Goal: Complete application form: Complete application form

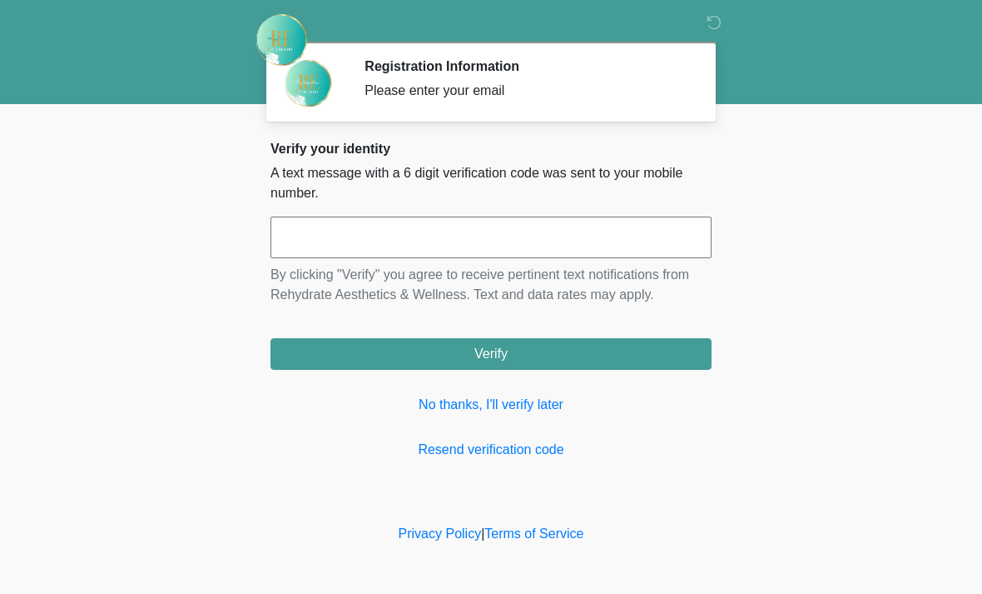
click at [381, 242] on input "text" at bounding box center [491, 237] width 441 height 42
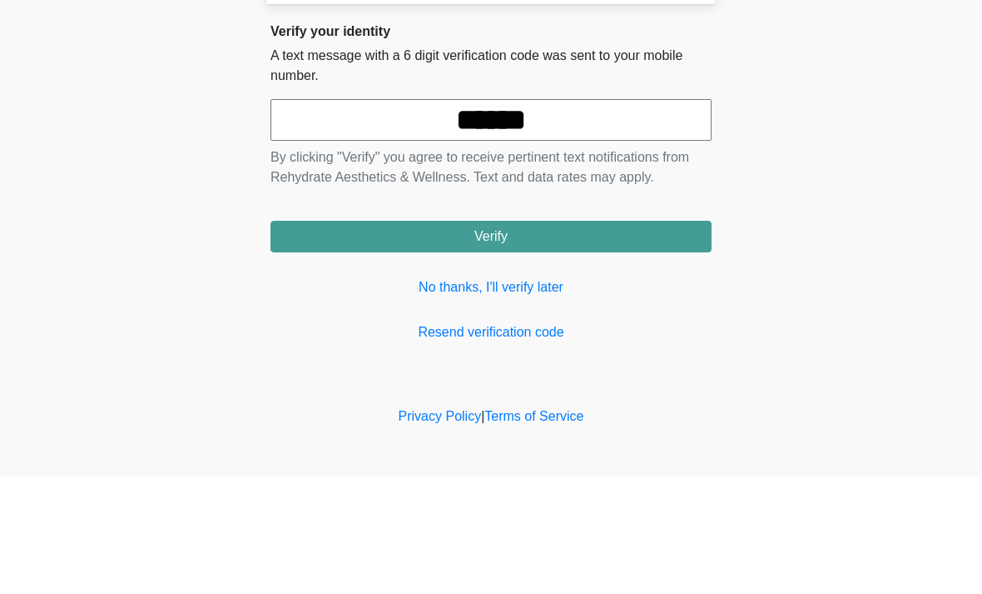
type input "******"
click at [637, 338] on button "Verify" at bounding box center [491, 354] width 441 height 32
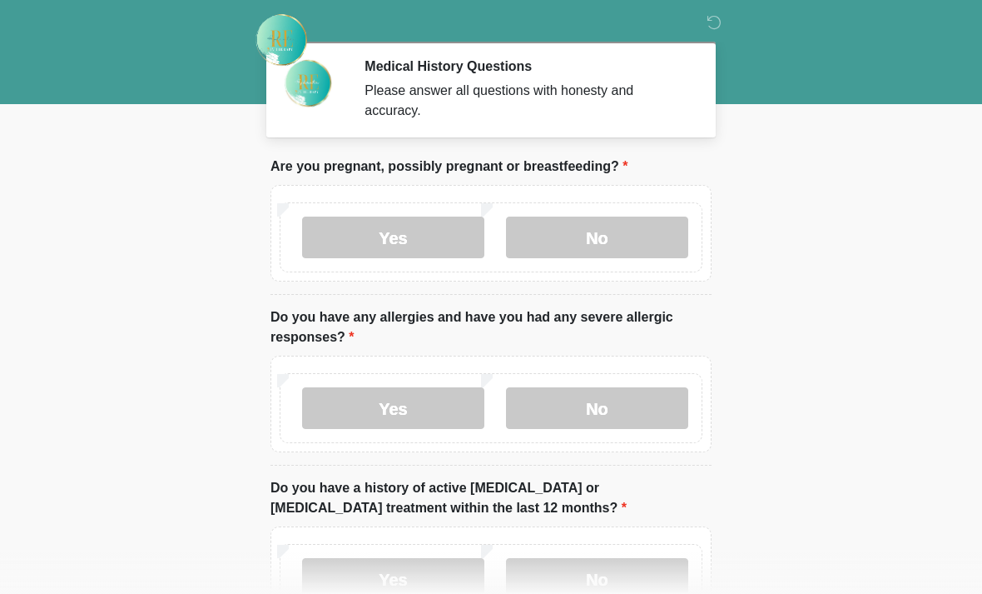
click at [619, 227] on label "No" at bounding box center [597, 237] width 182 height 42
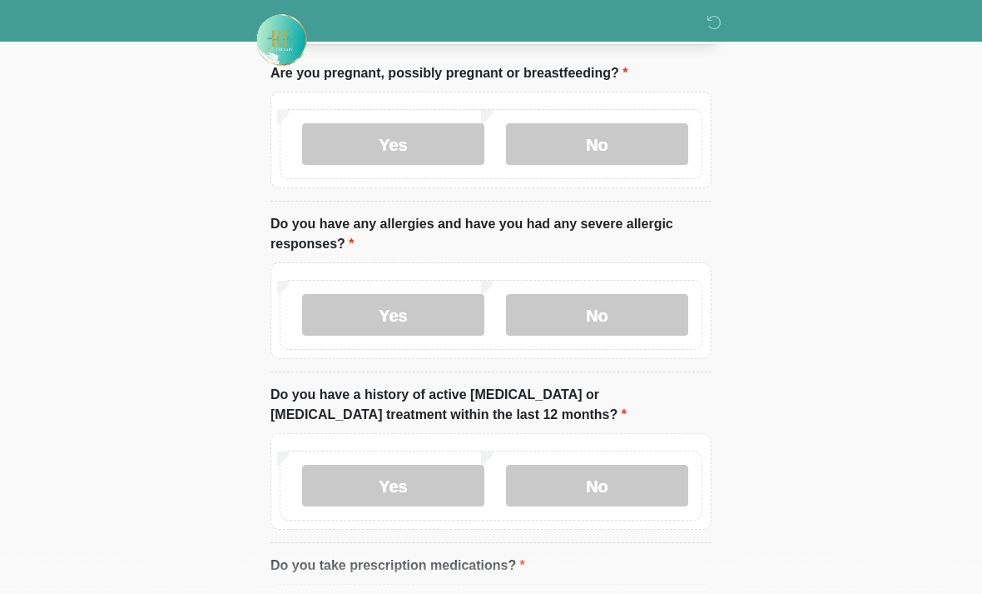
scroll to position [97, 0]
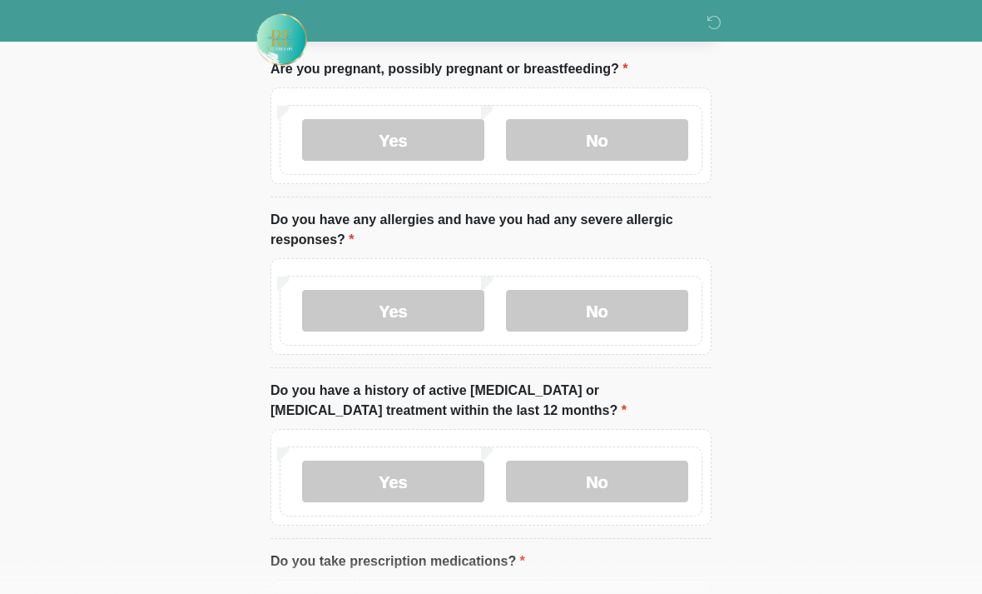
click at [645, 303] on label "No" at bounding box center [597, 312] width 182 height 42
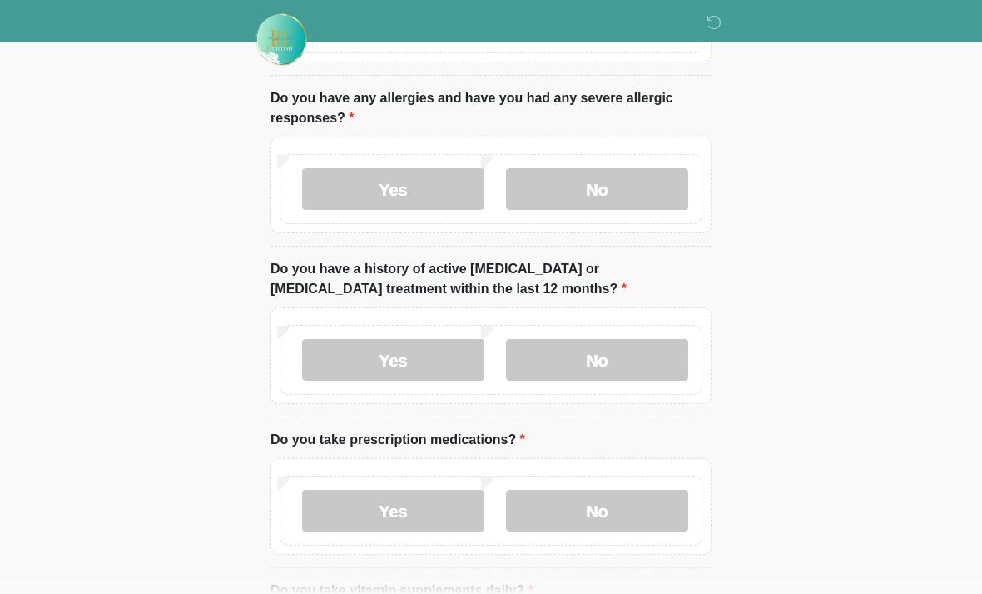
scroll to position [219, 0]
click at [658, 359] on label "No" at bounding box center [597, 360] width 182 height 42
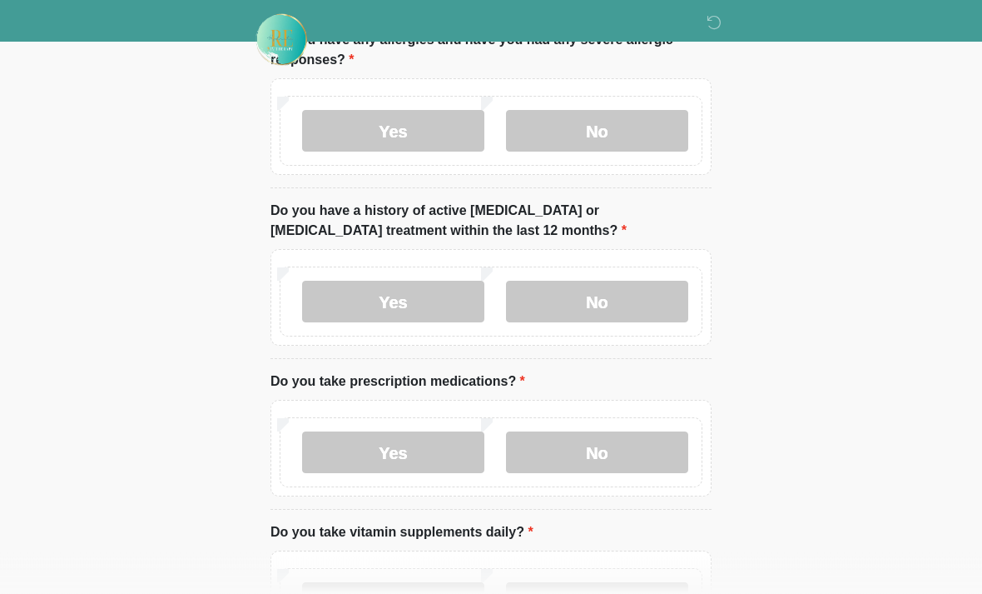
scroll to position [277, 0]
click at [634, 439] on label "No" at bounding box center [597, 452] width 182 height 42
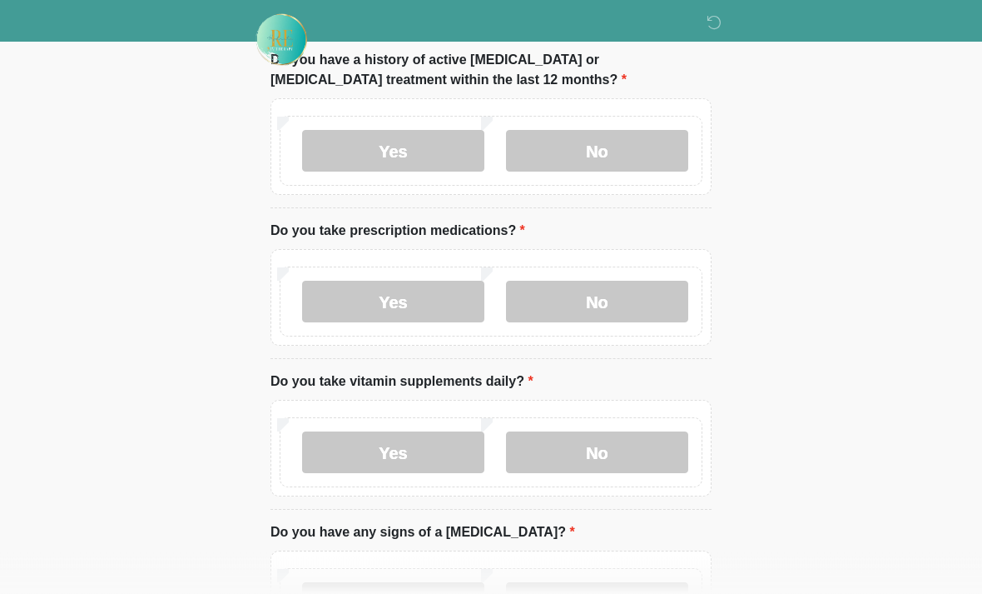
scroll to position [429, 0]
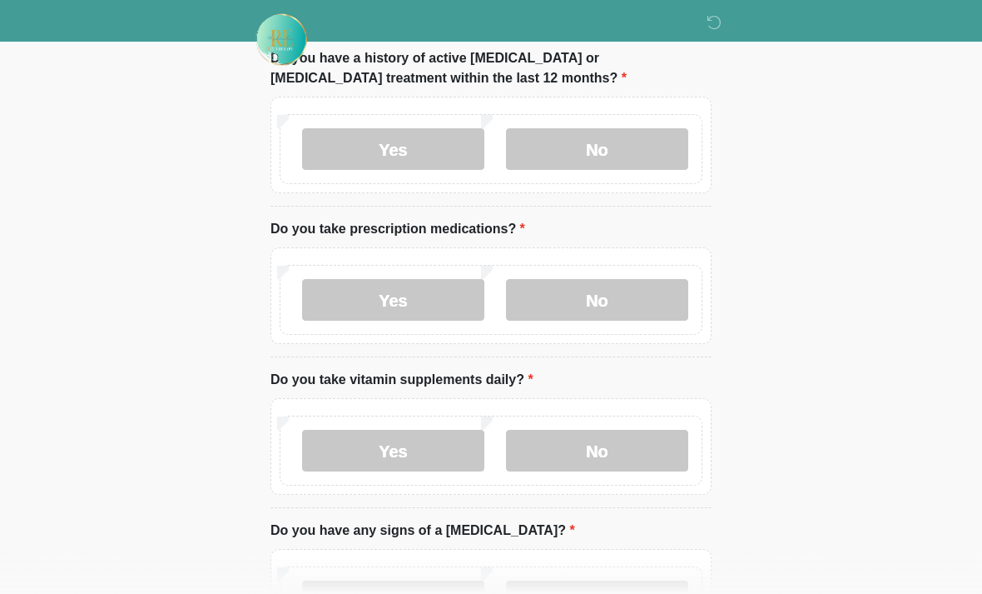
click at [630, 445] on label "No" at bounding box center [597, 451] width 182 height 42
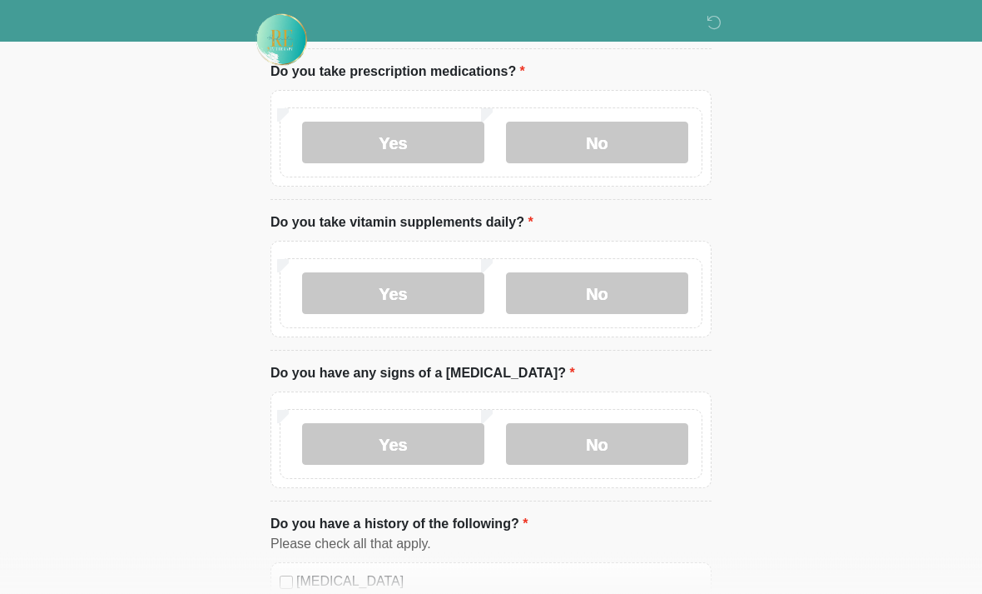
scroll to position [590, 0]
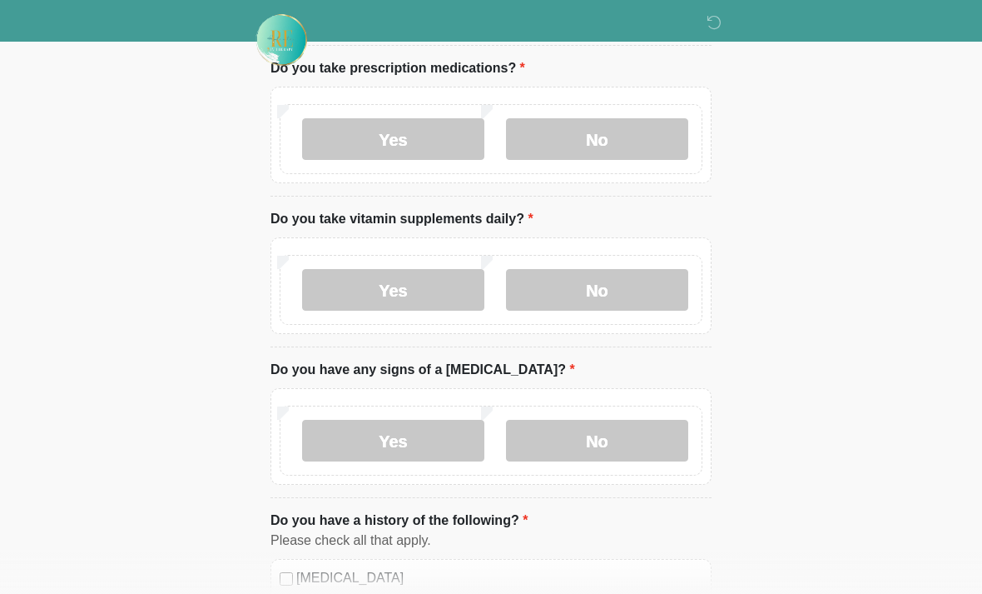
click at [628, 439] on label "No" at bounding box center [597, 441] width 182 height 42
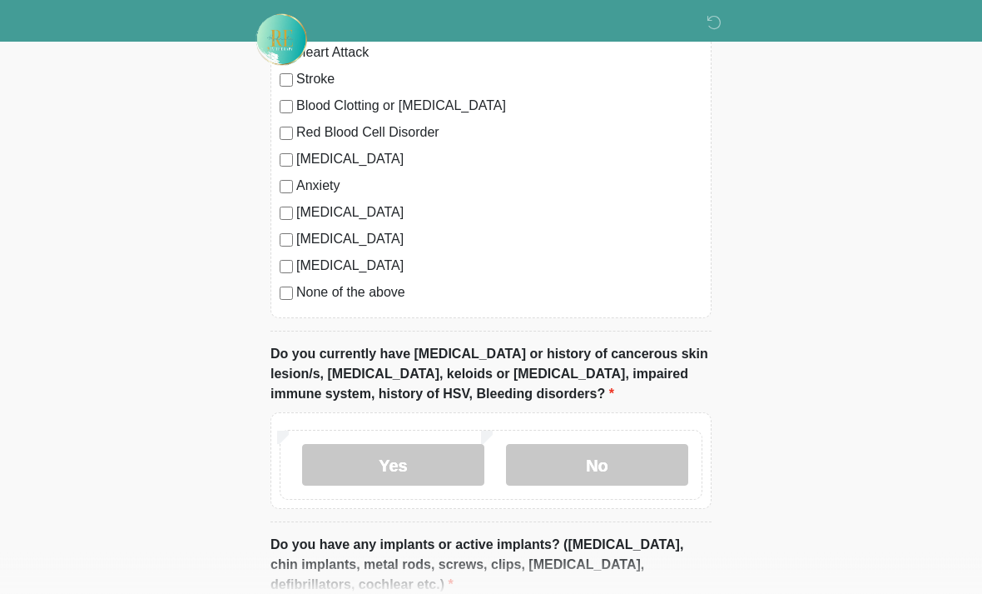
scroll to position [1186, 0]
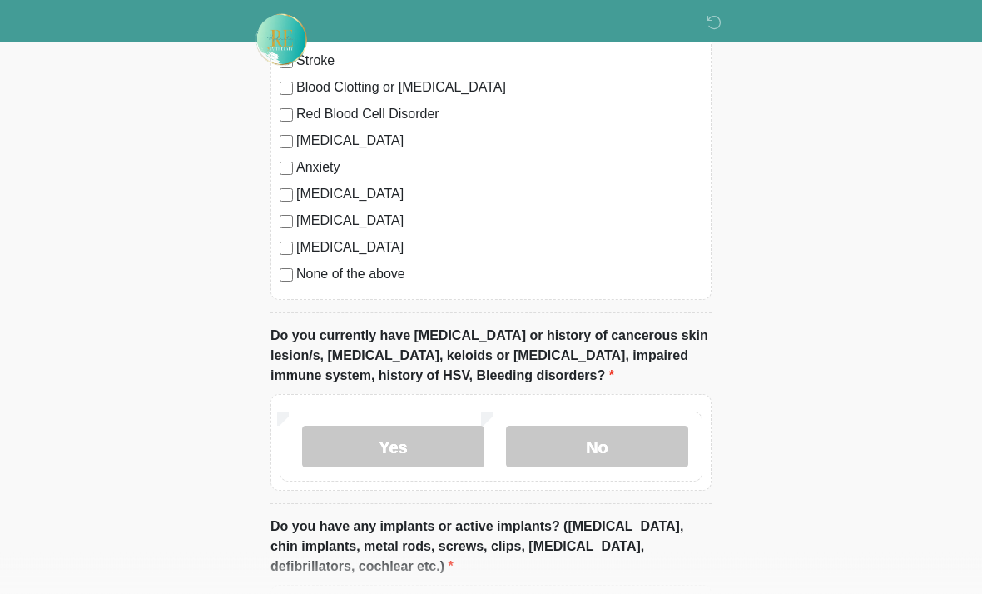
click at [630, 436] on label "No" at bounding box center [597, 447] width 182 height 42
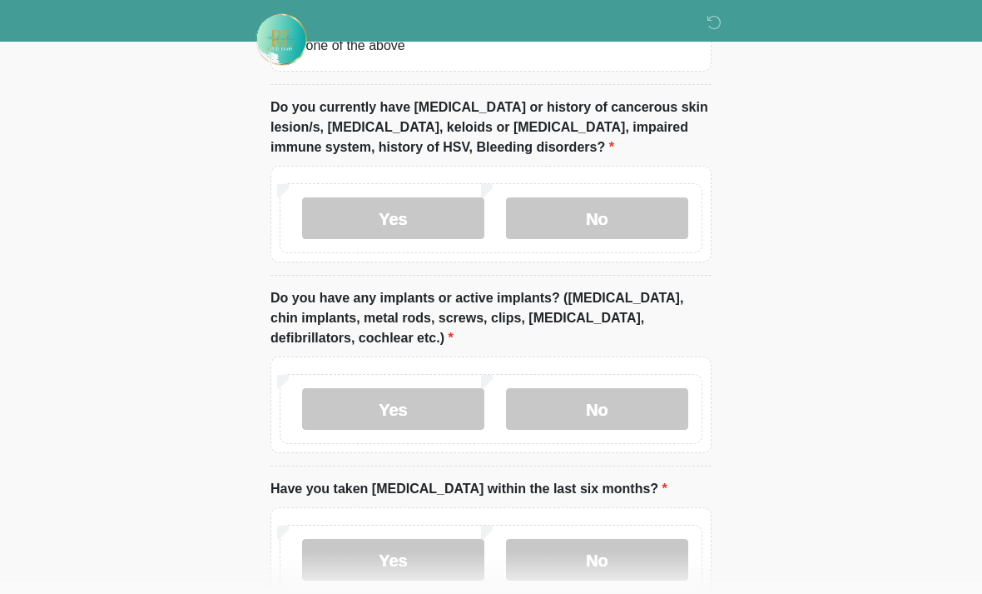
scroll to position [1415, 0]
click at [645, 409] on label "No" at bounding box center [597, 409] width 182 height 42
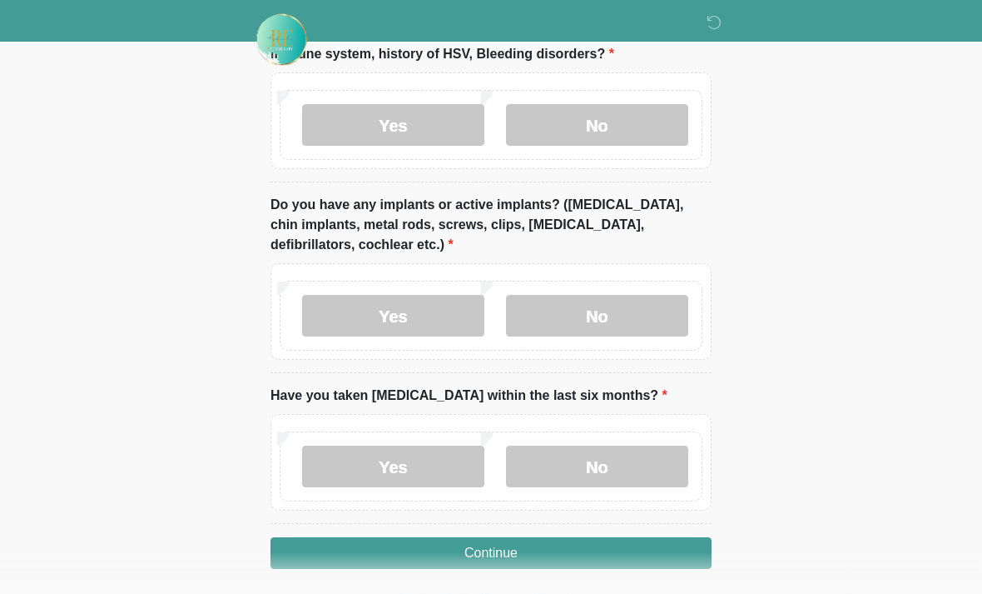
scroll to position [1510, 0]
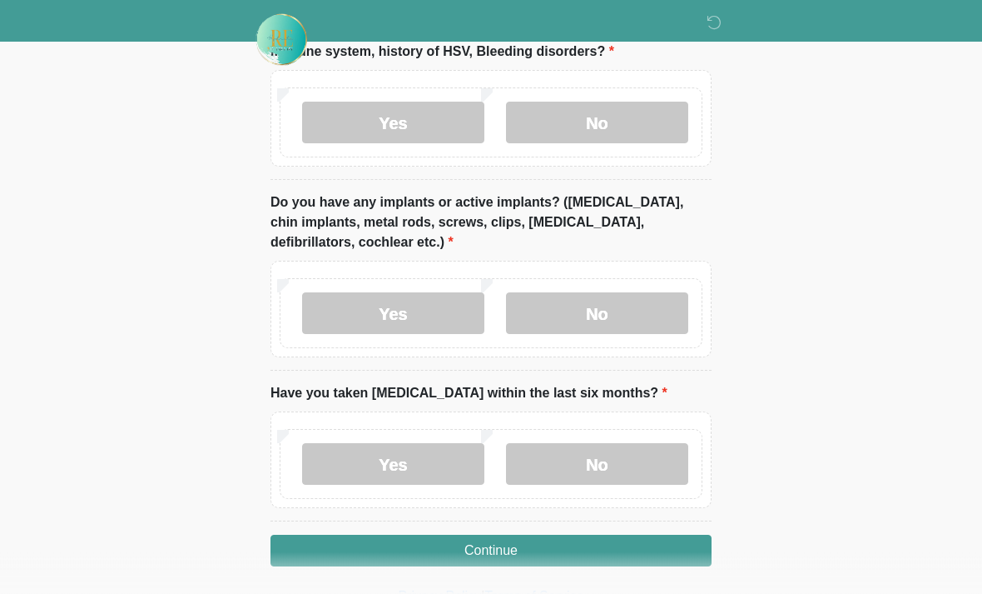
click at [636, 455] on label "No" at bounding box center [597, 465] width 182 height 42
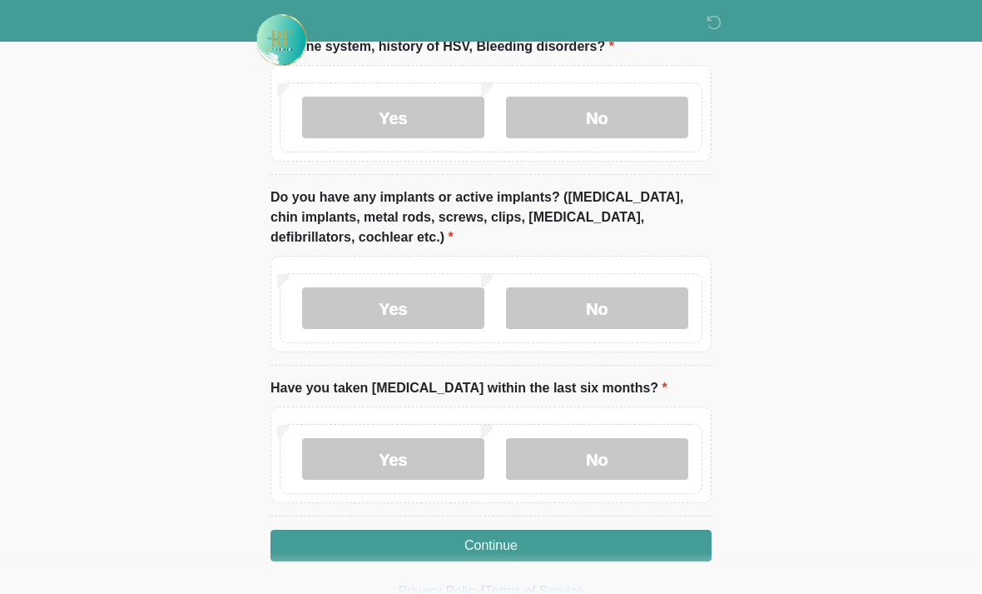
click at [623, 539] on button "Continue" at bounding box center [491, 546] width 441 height 32
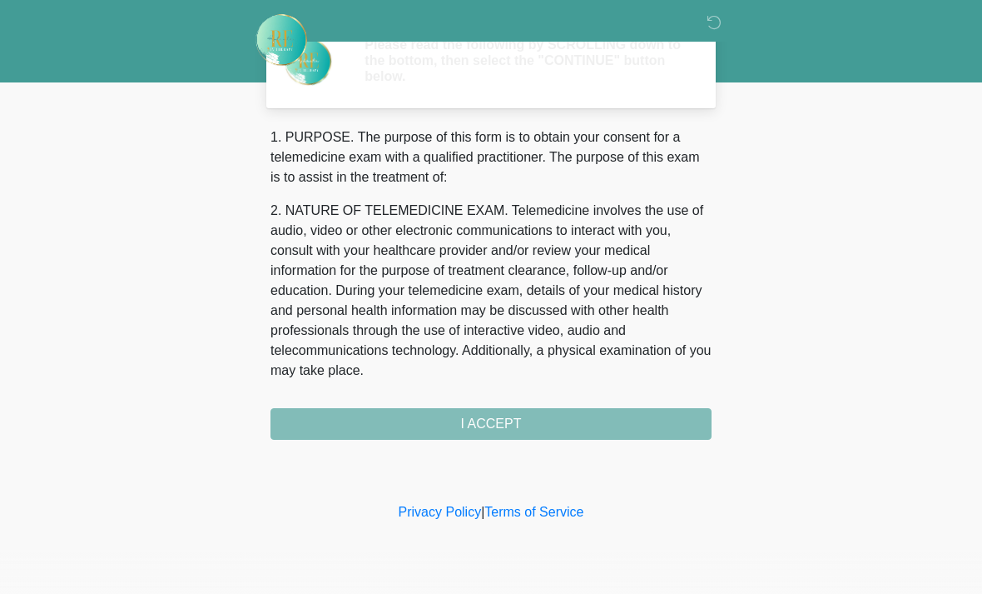
scroll to position [0, 0]
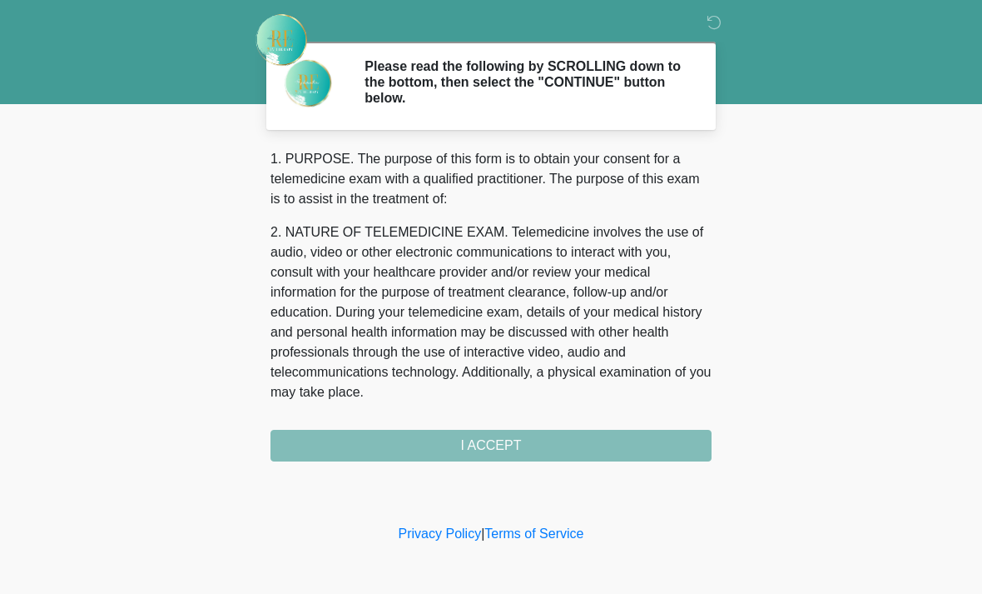
click at [604, 436] on div "1. PURPOSE. The purpose of this form is to obtain your consent for a telemedici…" at bounding box center [491, 305] width 441 height 312
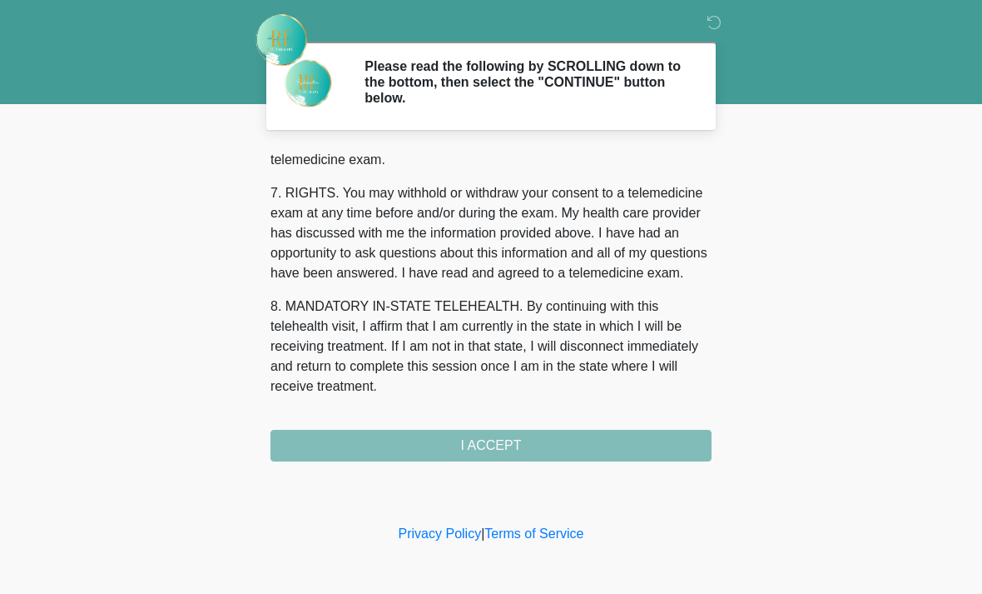
scroll to position [725, 0]
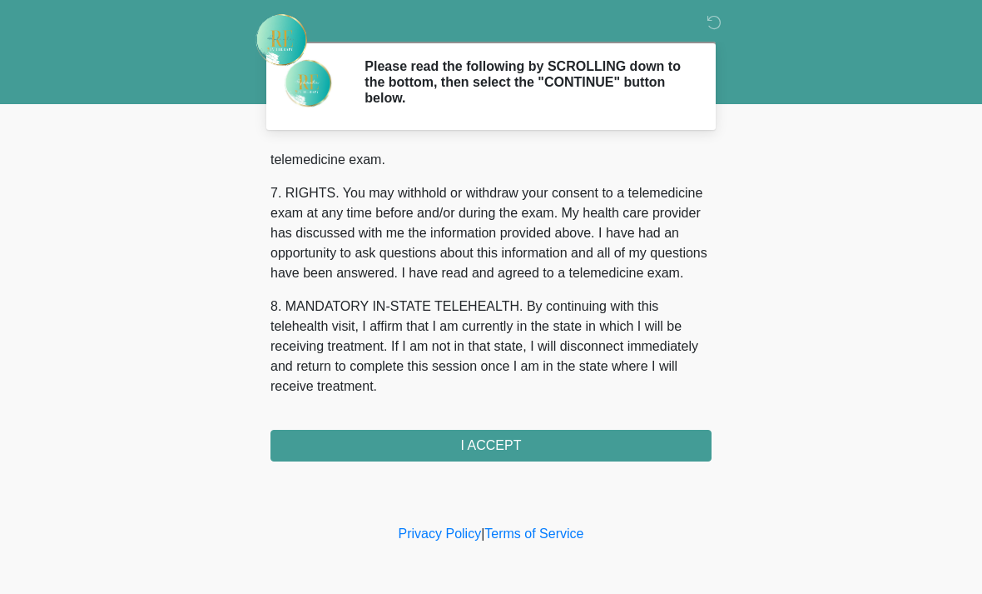
click at [609, 442] on button "I ACCEPT" at bounding box center [491, 446] width 441 height 32
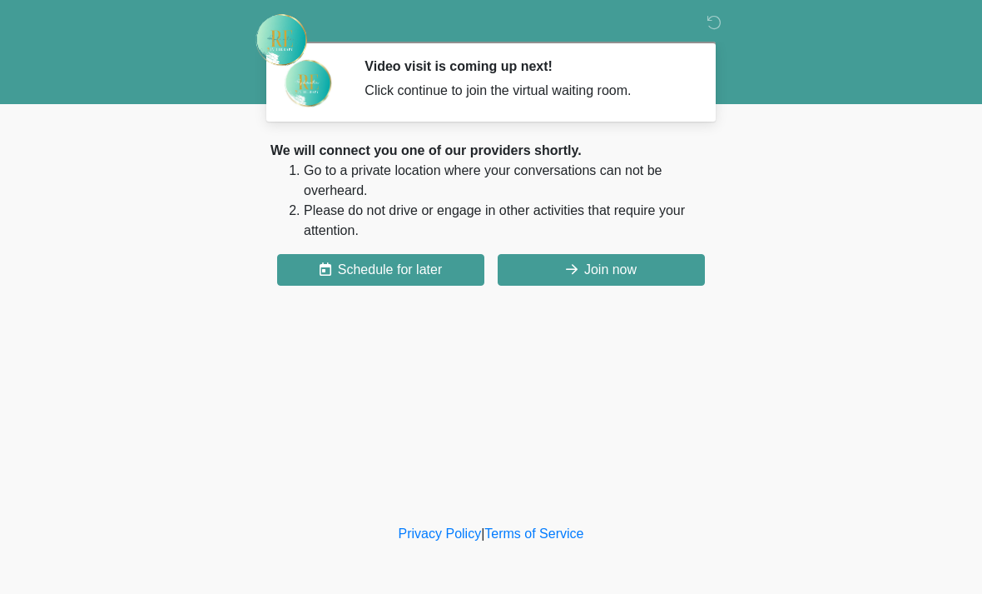
click at [600, 277] on button "Join now" at bounding box center [601, 270] width 207 height 32
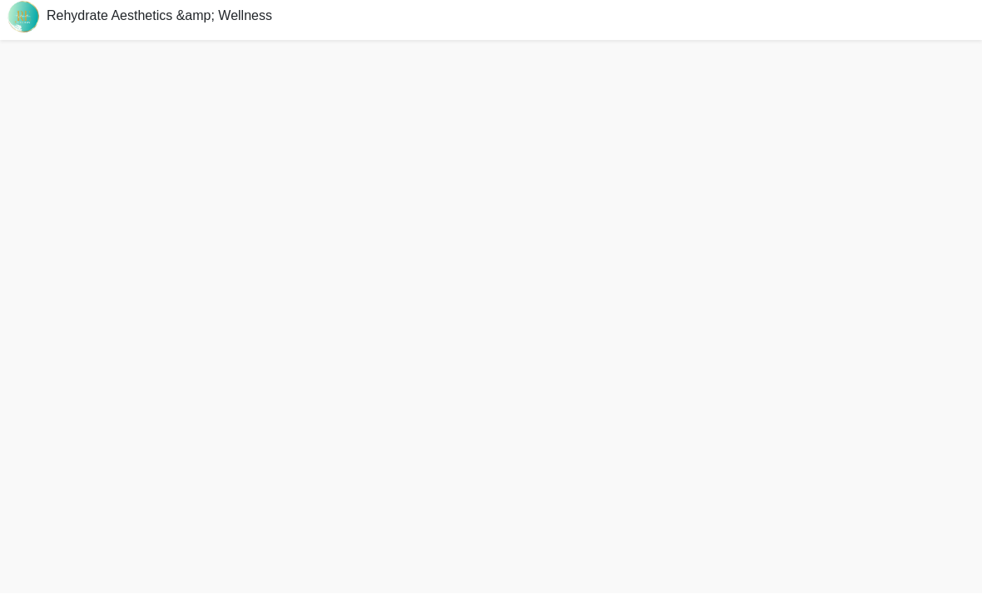
scroll to position [58, 0]
